Goal: Task Accomplishment & Management: Use online tool/utility

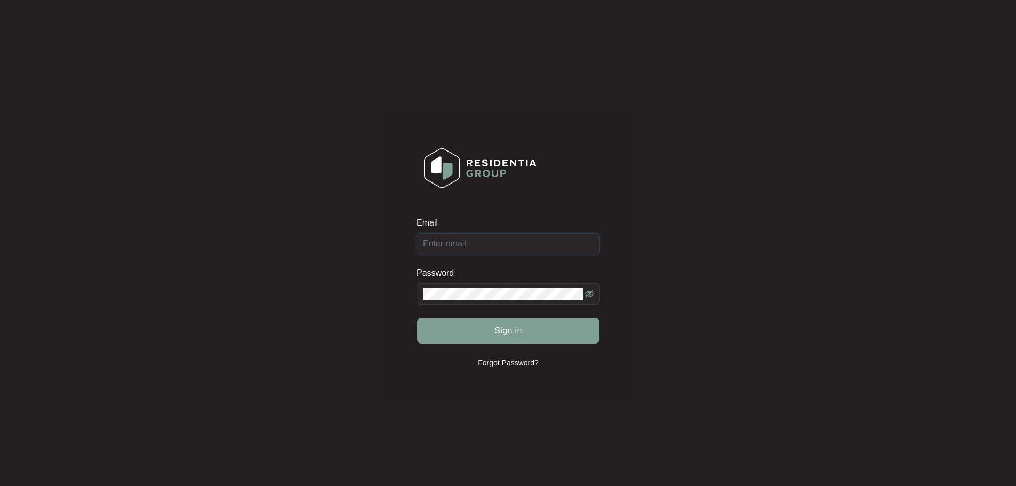
type input "[EMAIL_ADDRESS][DOMAIN_NAME]"
click at [521, 330] on div "Sign in" at bounding box center [508, 330] width 183 height 27
click at [515, 332] on span "Sign in" at bounding box center [508, 330] width 28 height 13
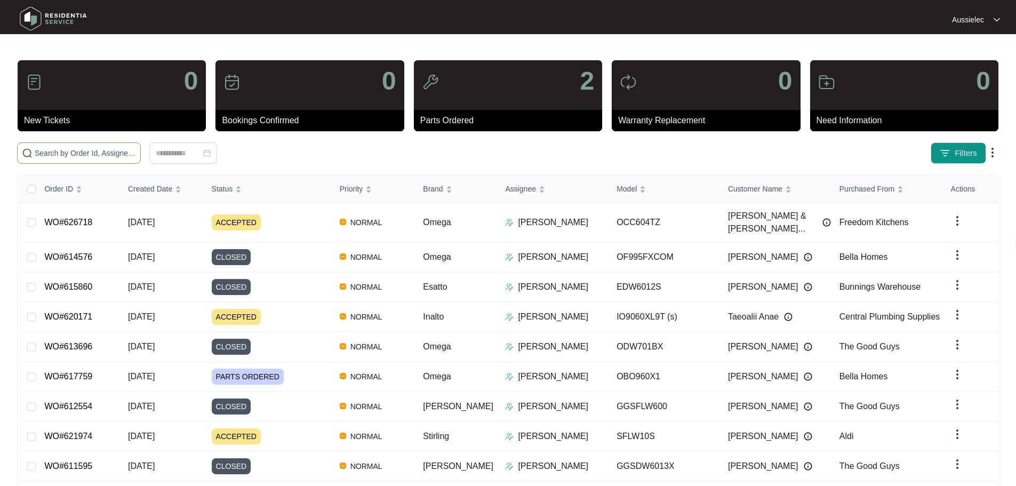
click at [141, 143] on span at bounding box center [79, 152] width 124 height 21
click at [136, 151] on input "text" at bounding box center [85, 153] width 101 height 12
paste input "620171"
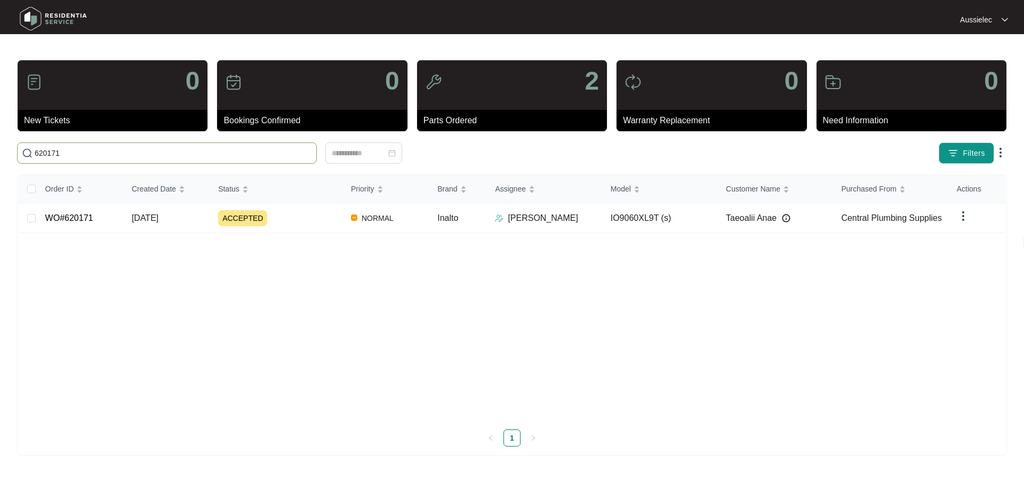
type input "620171"
click at [158, 215] on span "[DATE]" at bounding box center [145, 217] width 27 height 9
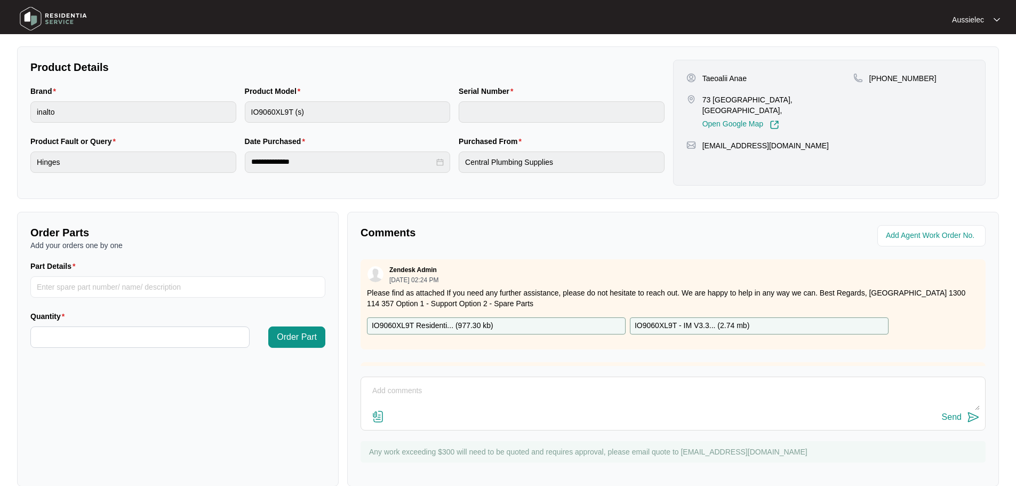
scroll to position [213, 0]
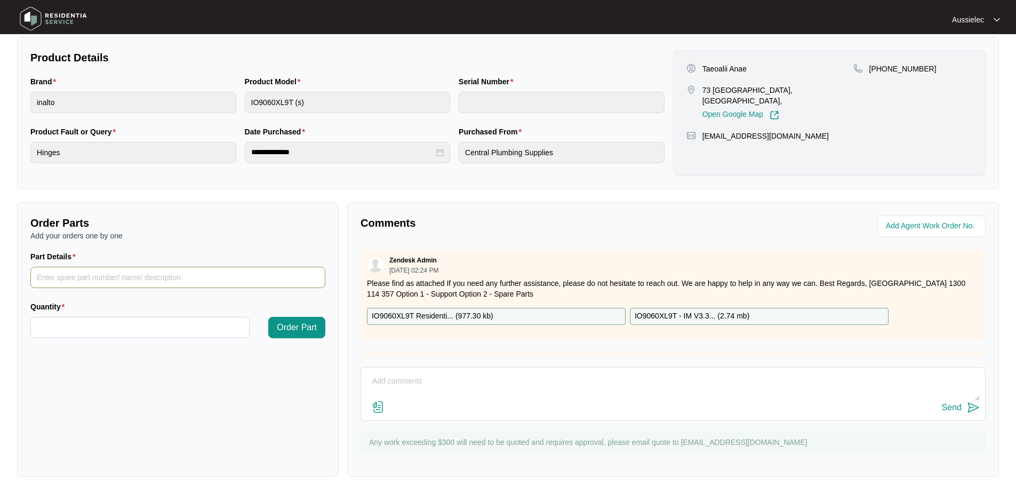
click at [87, 276] on input "Part Details" at bounding box center [177, 277] width 295 height 21
paste input "display and main board"
click at [62, 278] on input "display and main board" at bounding box center [177, 277] width 295 height 21
type input "display board and main board"
click at [235, 322] on input "Quantity" at bounding box center [140, 327] width 218 height 20
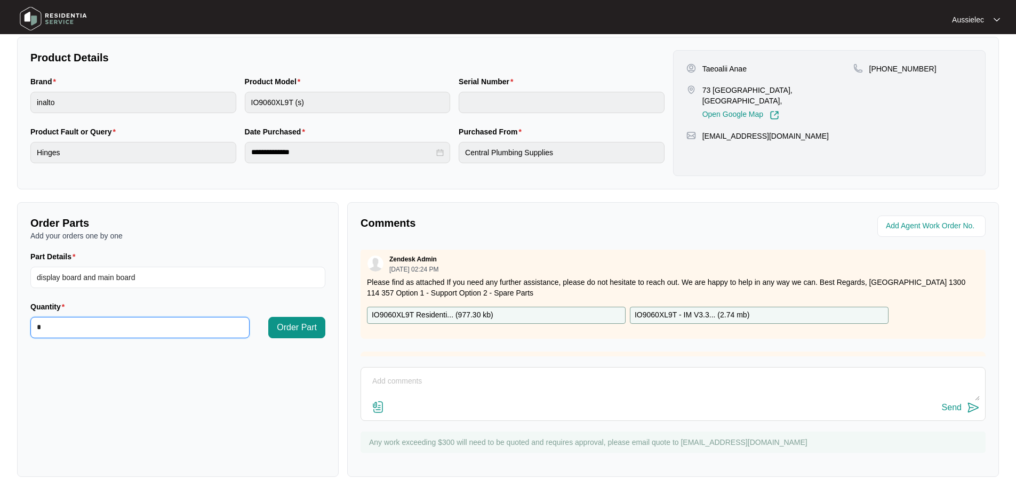
scroll to position [0, 0]
type input "*"
click at [314, 330] on span "Order Part" at bounding box center [297, 327] width 40 height 13
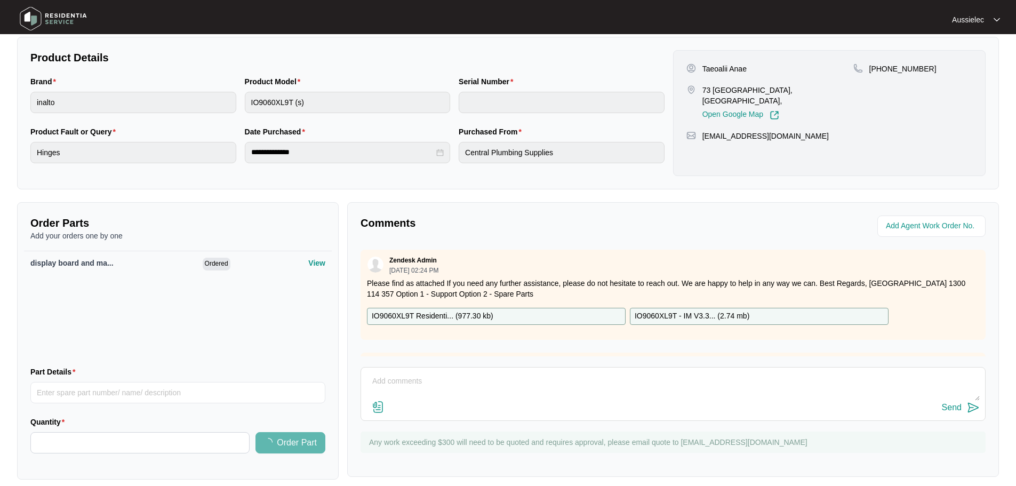
click at [468, 387] on textarea at bounding box center [672, 387] width 613 height 28
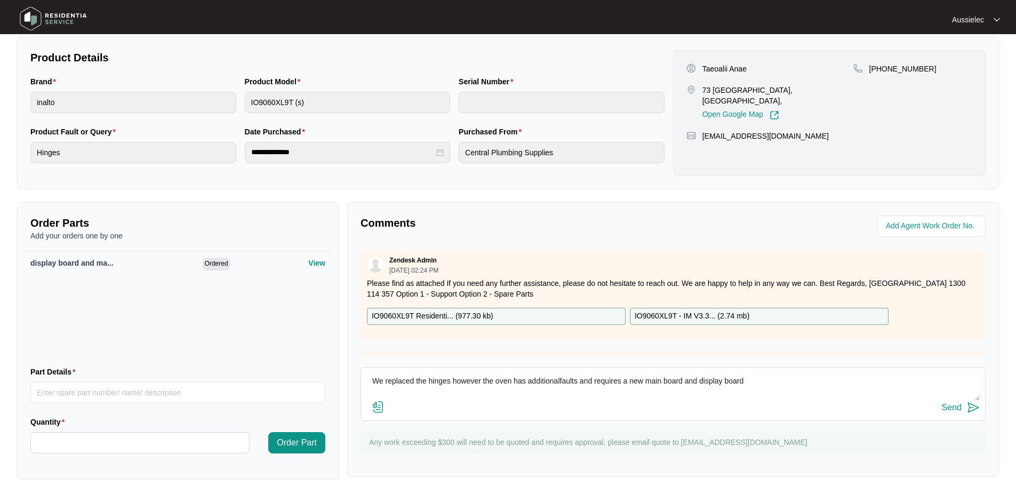
click at [559, 383] on textarea "We replaced the hinges however the oven has additionalfaults and requires a new…" at bounding box center [672, 387] width 613 height 28
type textarea "We replaced the hinges however the oven has additional faults and requires a ne…"
click at [951, 409] on div "Send" at bounding box center [952, 408] width 20 height 10
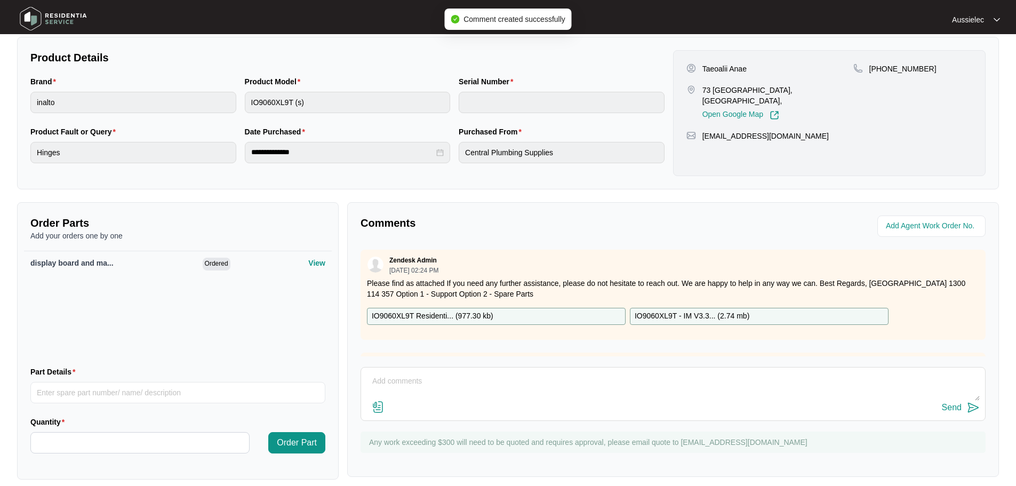
click at [77, 15] on img at bounding box center [53, 19] width 75 height 32
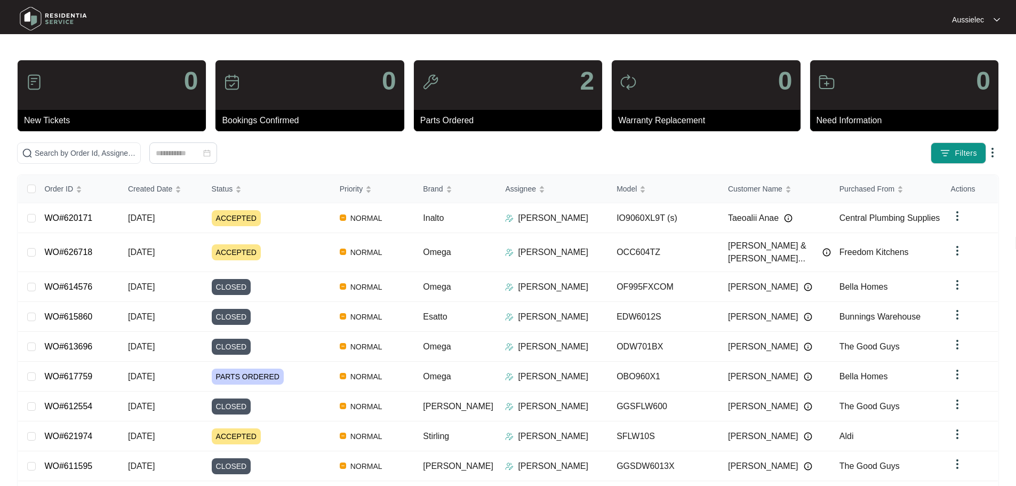
click at [994, 154] on img at bounding box center [992, 152] width 13 height 13
click at [968, 154] on span "Filters" at bounding box center [966, 153] width 22 height 11
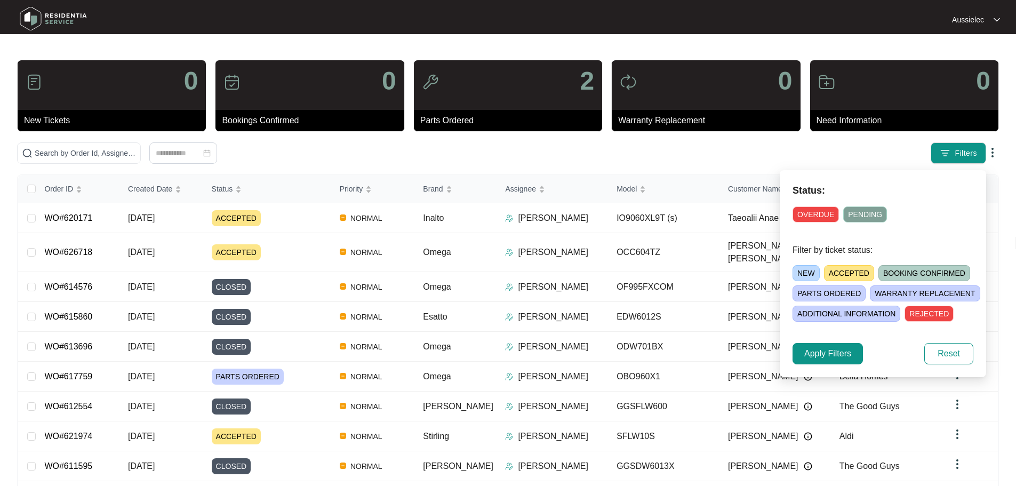
drag, startPoint x: 823, startPoint y: 213, endPoint x: 859, endPoint y: 211, distance: 35.8
click at [827, 212] on span "OVERDUE" at bounding box center [816, 214] width 46 height 16
click at [859, 211] on span "PENDING" at bounding box center [867, 214] width 44 height 16
click at [806, 271] on span "NEW" at bounding box center [806, 273] width 27 height 16
drag, startPoint x: 848, startPoint y: 274, endPoint x: 893, endPoint y: 274, distance: 45.3
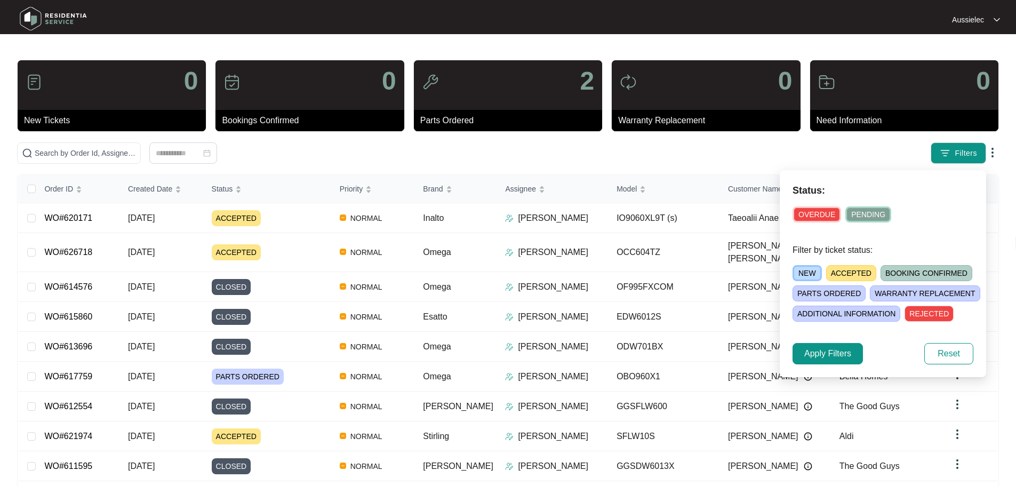
click at [855, 274] on span "ACCEPTED" at bounding box center [851, 273] width 50 height 16
click at [901, 273] on span "BOOKING CONFIRMED" at bounding box center [929, 273] width 92 height 16
click at [899, 292] on span "WARRANTY REPLACEMENT" at bounding box center [925, 293] width 110 height 16
click at [839, 295] on span "PARTS ORDERED" at bounding box center [829, 293] width 73 height 16
click at [836, 310] on span "ADDITIONAL INFORMATION" at bounding box center [847, 314] width 108 height 16
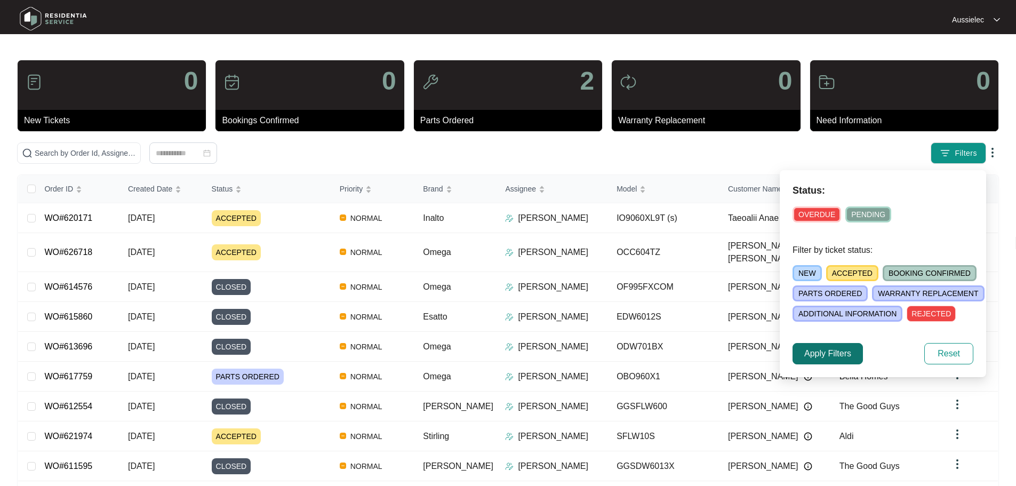
click at [840, 357] on span "Apply Filters" at bounding box center [827, 353] width 47 height 13
